Goal: Navigation & Orientation: Find specific page/section

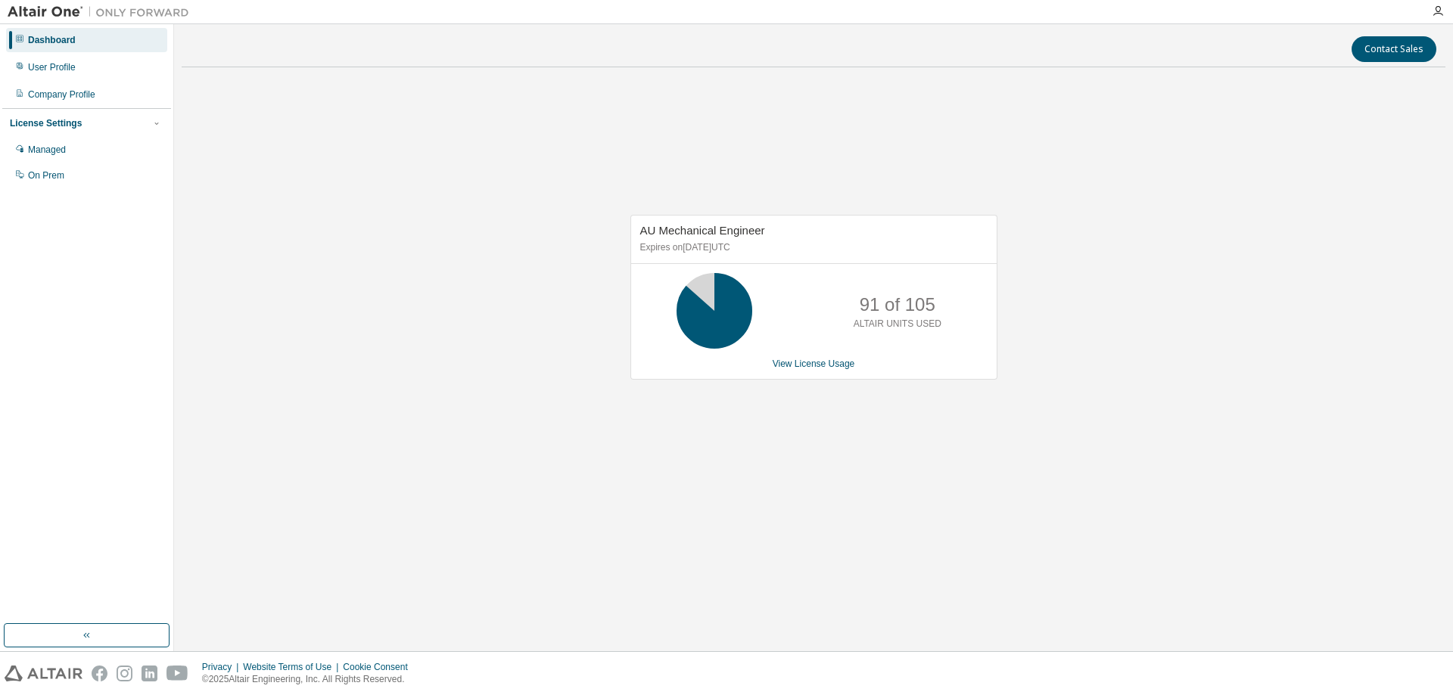
click at [303, 256] on div "AU Mechanical Engineer Expires on June 1, 2026 UTC 91 of 105 ALTAIR UNITS USED …" at bounding box center [813, 305] width 1263 height 452
